Goal: Information Seeking & Learning: Learn about a topic

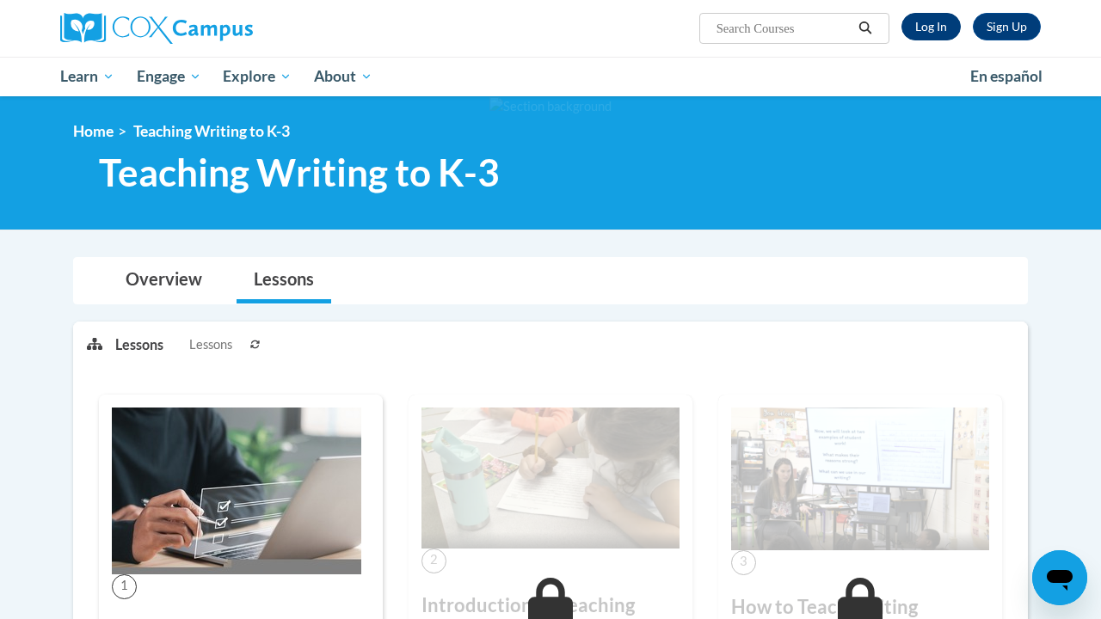
click at [937, 25] on link "Log In" at bounding box center [930, 27] width 59 height 28
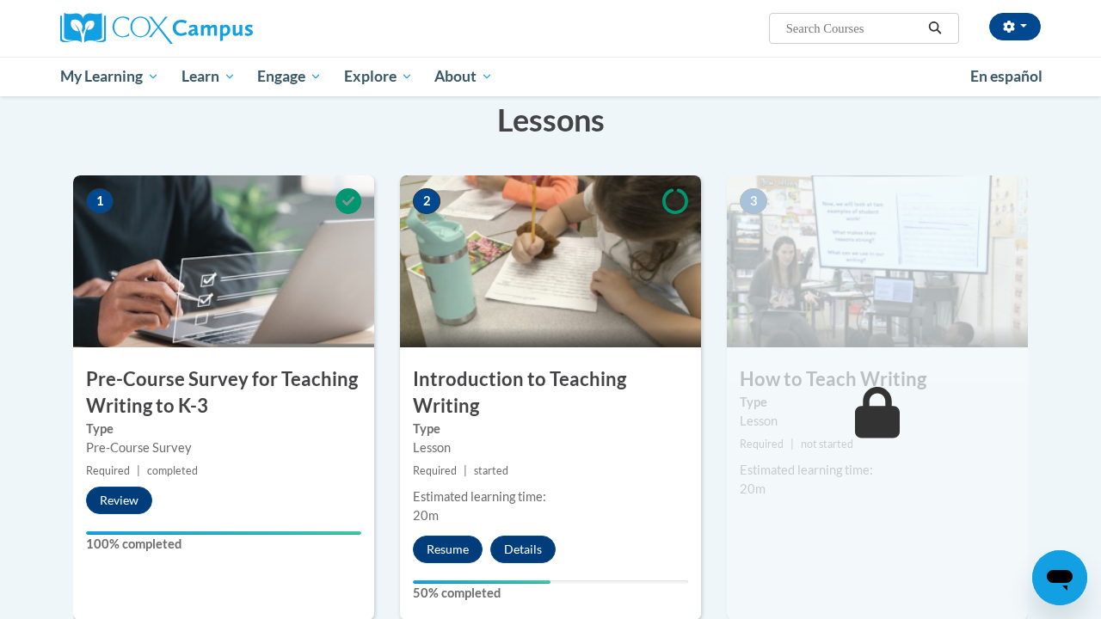
scroll to position [274, 0]
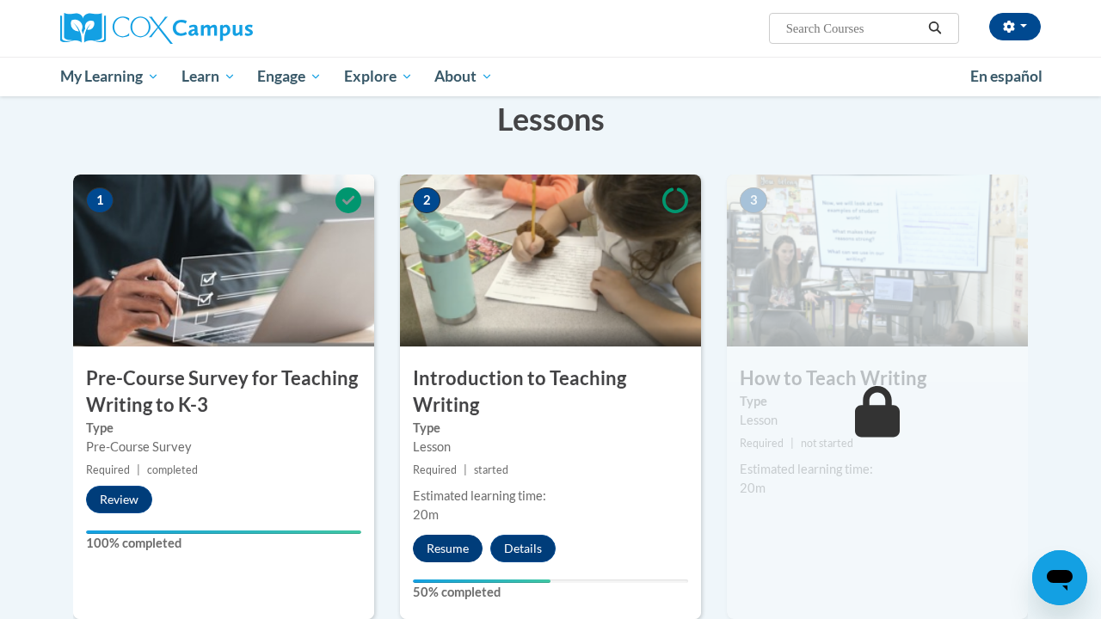
click at [455, 558] on button "Resume" at bounding box center [448, 549] width 70 height 28
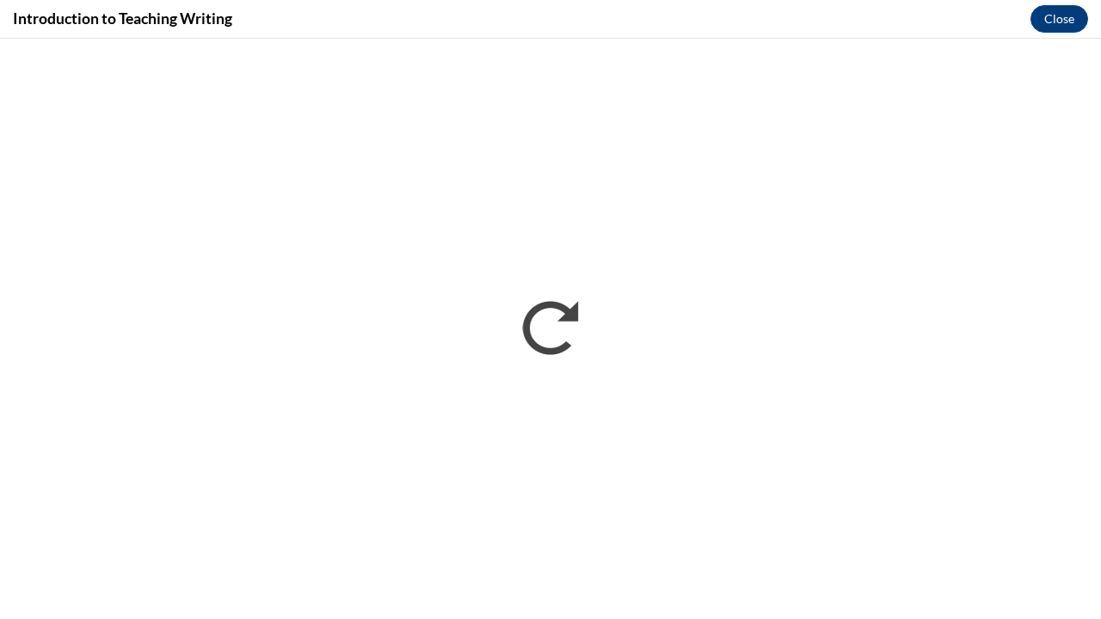
scroll to position [0, 0]
